Goal: Find specific page/section: Find specific page/section

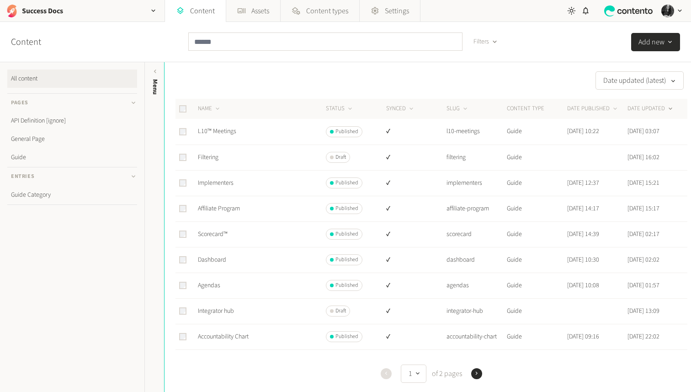
click at [157, 11] on icon "button" at bounding box center [153, 11] width 8 height 8
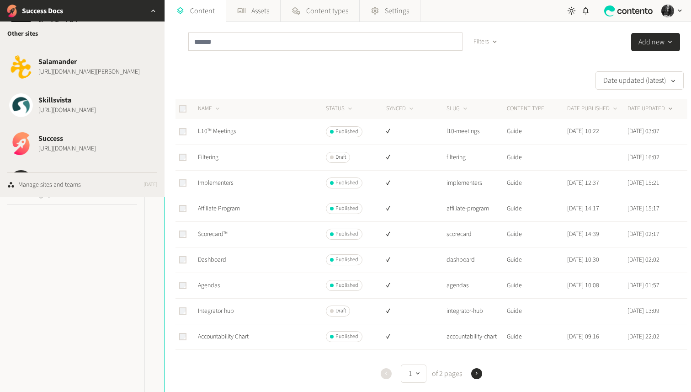
scroll to position [1320, 0]
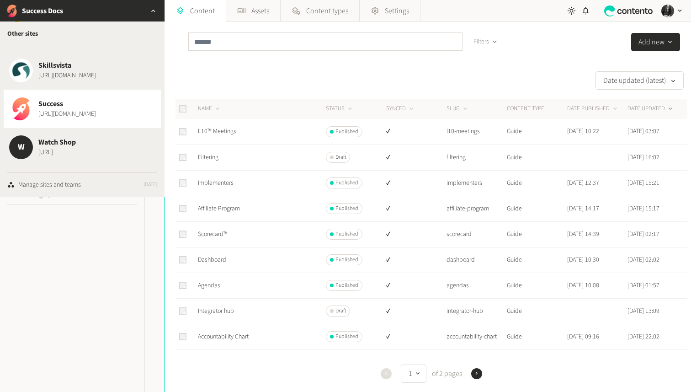
click at [79, 109] on span "[URL][DOMAIN_NAME]" at bounding box center [67, 114] width 58 height 10
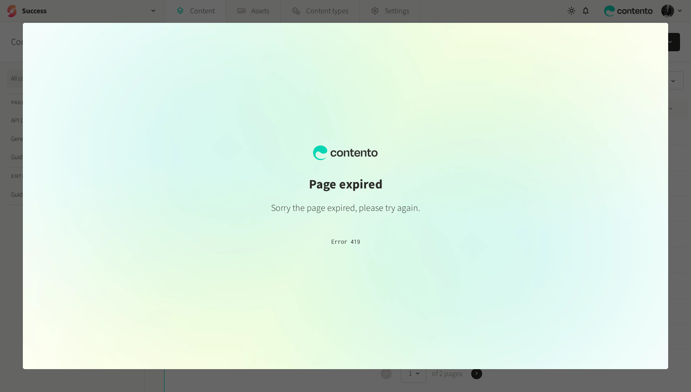
scroll to position [0, 0]
click at [605, 14] on div at bounding box center [345, 196] width 691 height 392
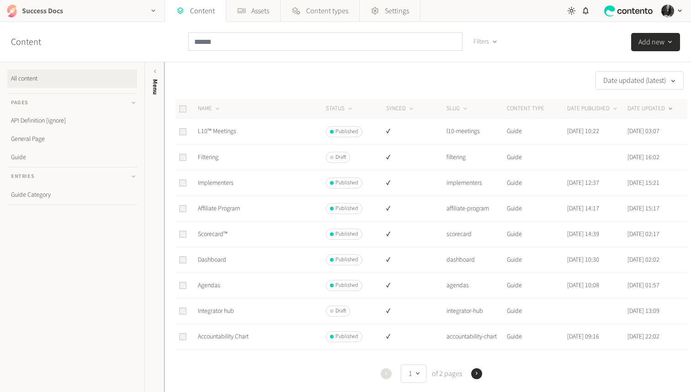
click at [154, 9] on icon "button" at bounding box center [153, 11] width 8 height 8
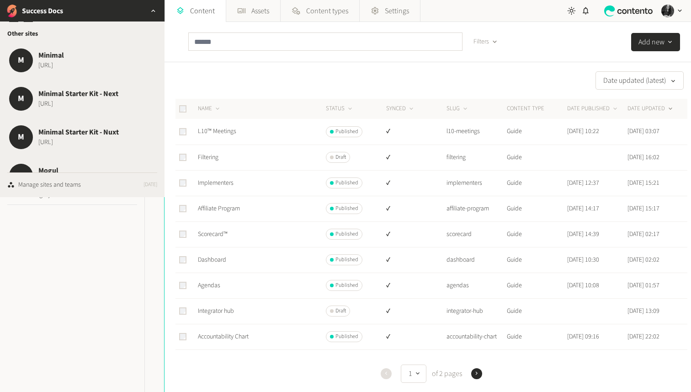
scroll to position [1320, 0]
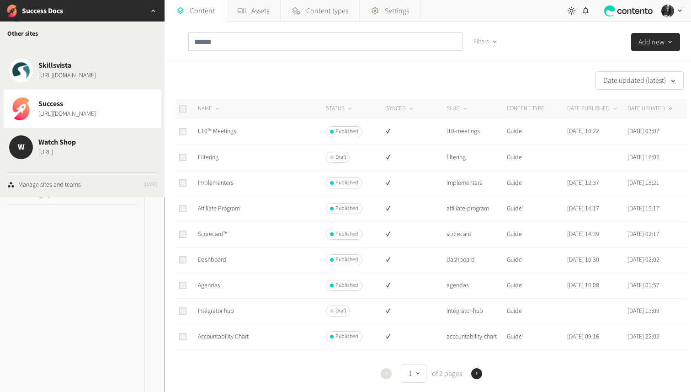
click at [101, 101] on button "Success https://www.success.co" at bounding box center [82, 109] width 157 height 38
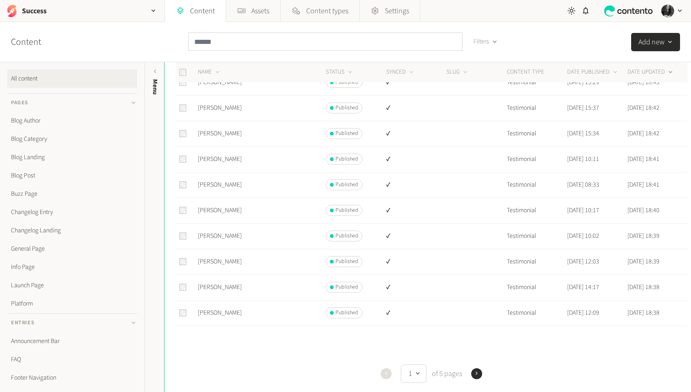
scroll to position [343, 0]
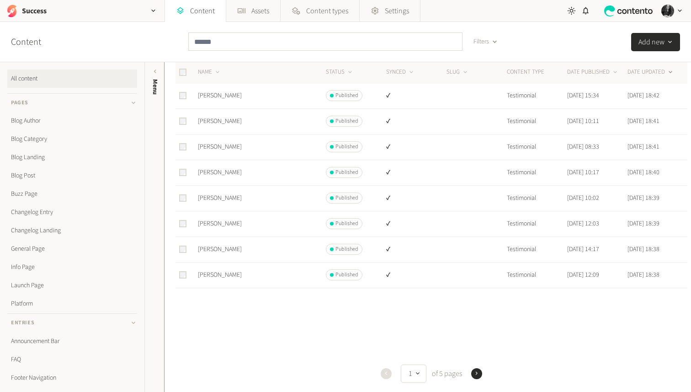
click at [475, 375] on icon "button" at bounding box center [476, 373] width 6 height 6
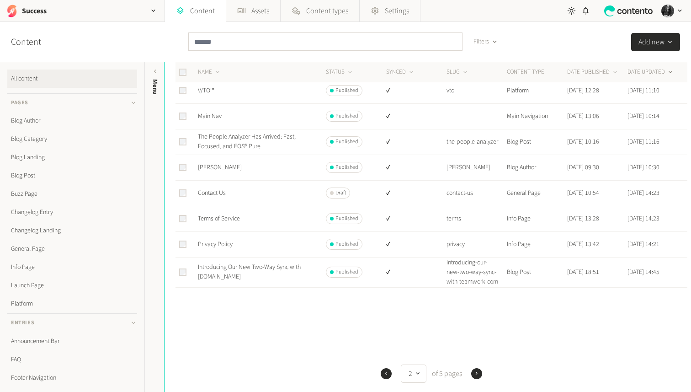
scroll to position [362, 0]
click at [478, 371] on icon "button" at bounding box center [476, 373] width 6 height 6
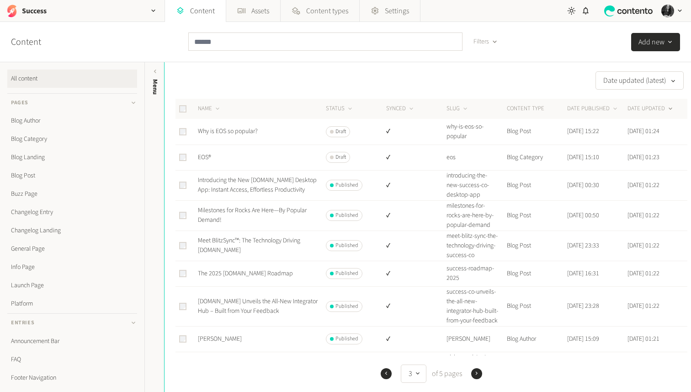
click at [387, 372] on icon "button" at bounding box center [386, 373] width 6 height 6
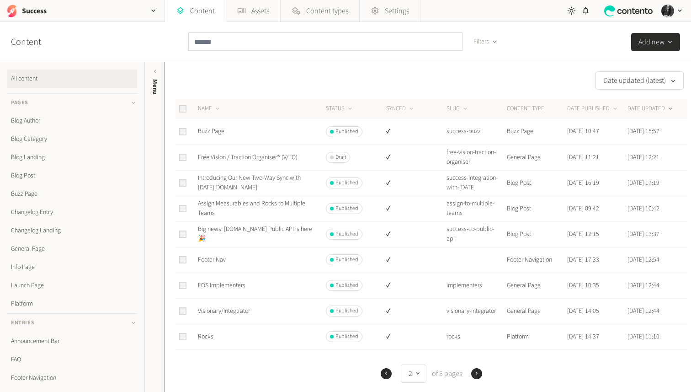
click at [387, 372] on icon "button" at bounding box center [386, 373] width 6 height 6
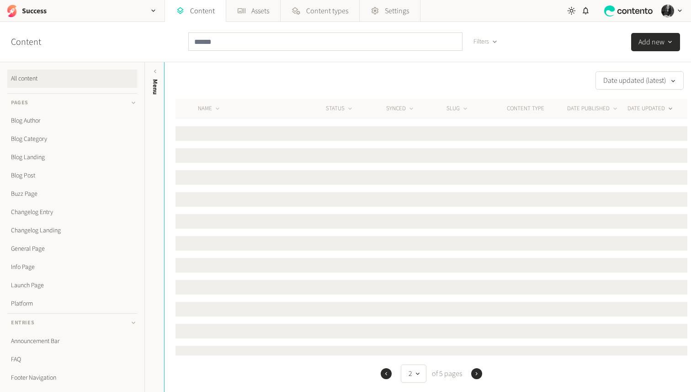
click at [387, 372] on icon "button" at bounding box center [386, 373] width 6 height 6
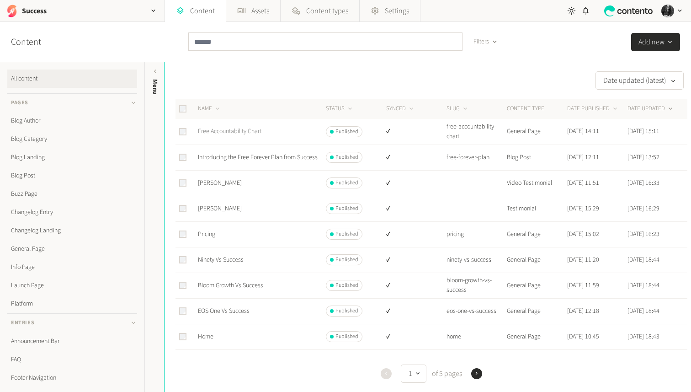
click at [255, 128] on link "Free Accountability Chart" at bounding box center [230, 131] width 64 height 9
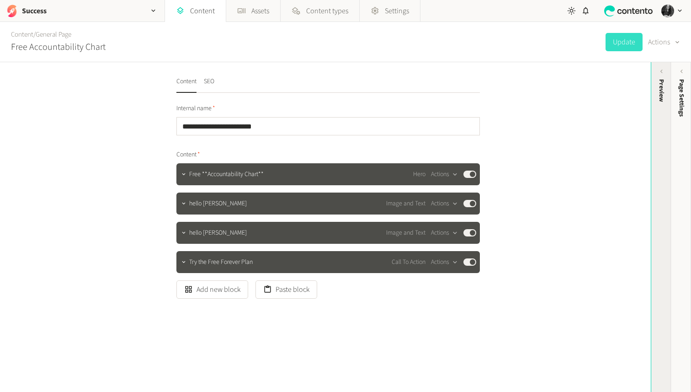
click at [661, 86] on div "Preview" at bounding box center [662, 90] width 10 height 23
